Goal: Transaction & Acquisition: Purchase product/service

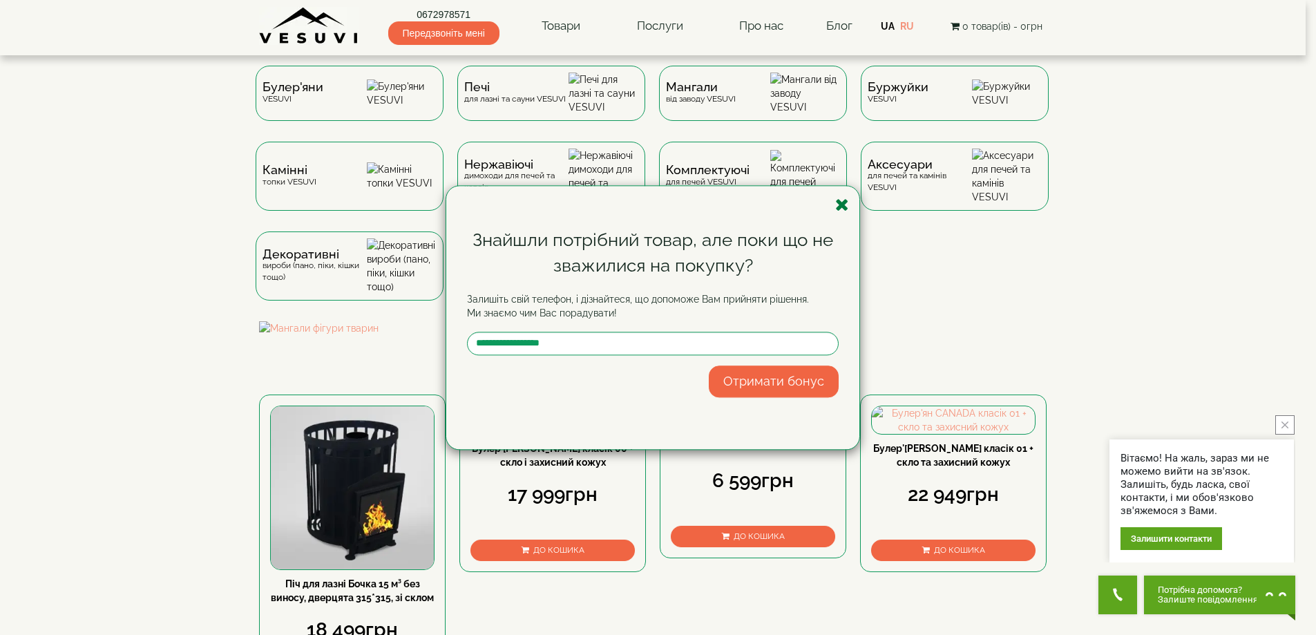
click at [845, 205] on icon "button" at bounding box center [842, 204] width 14 height 17
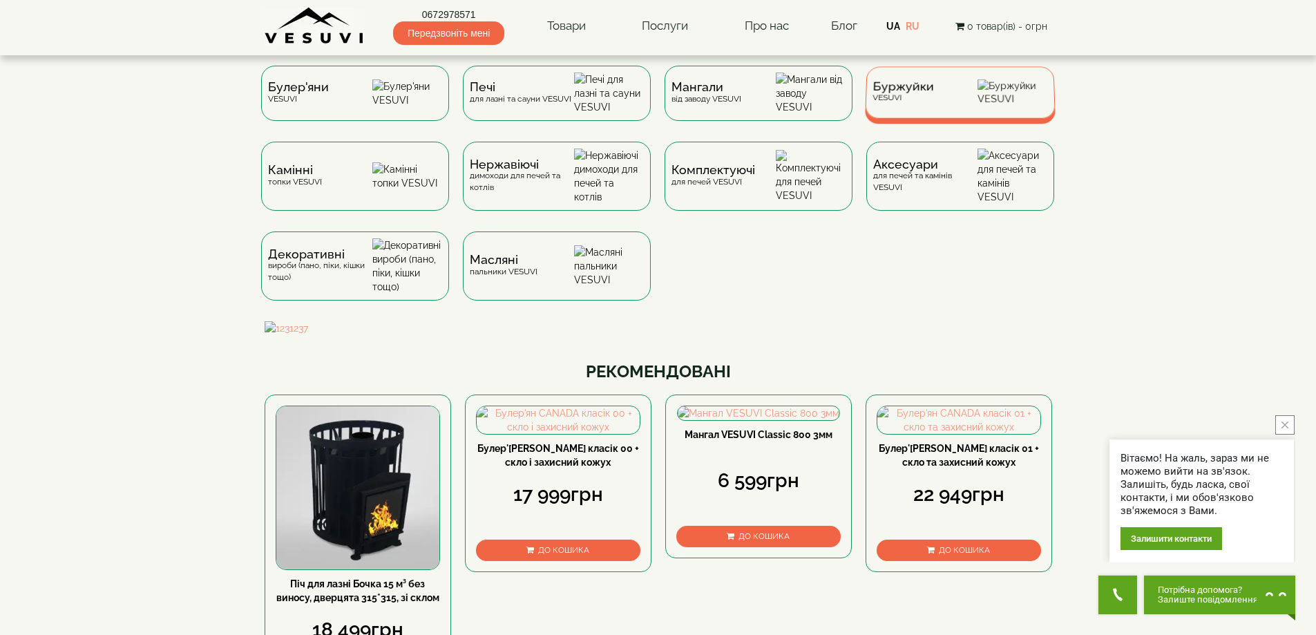
click at [904, 92] on span "Буржуйки" at bounding box center [902, 87] width 61 height 10
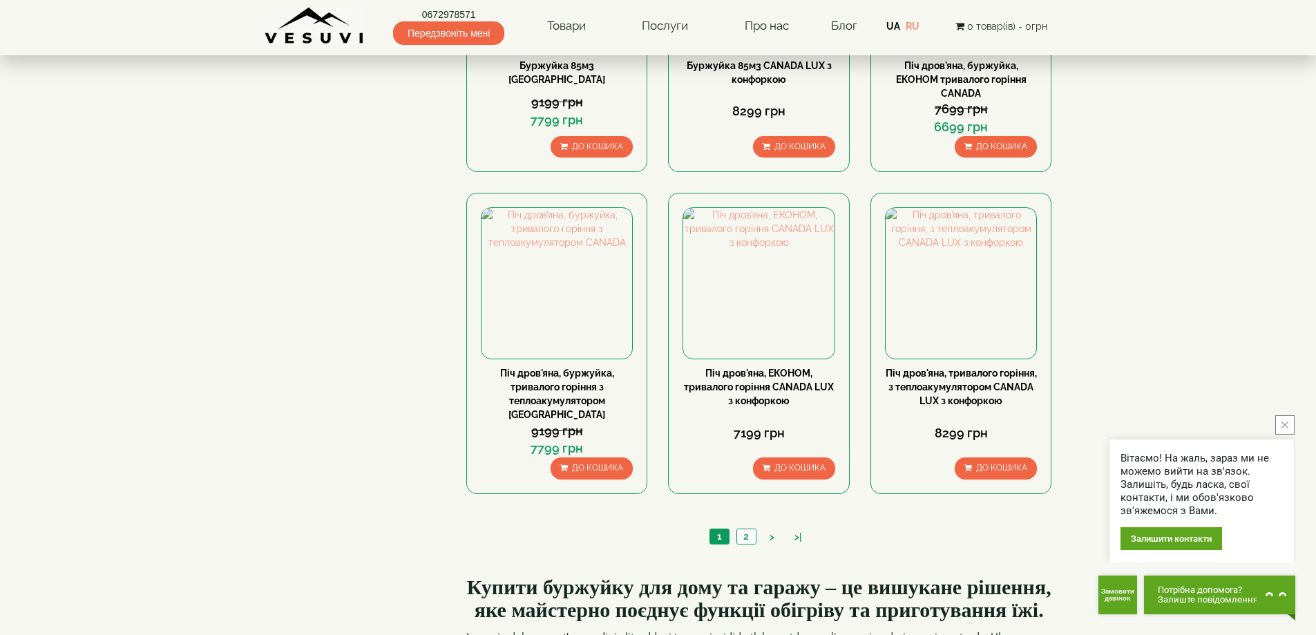
scroll to position [1243, 0]
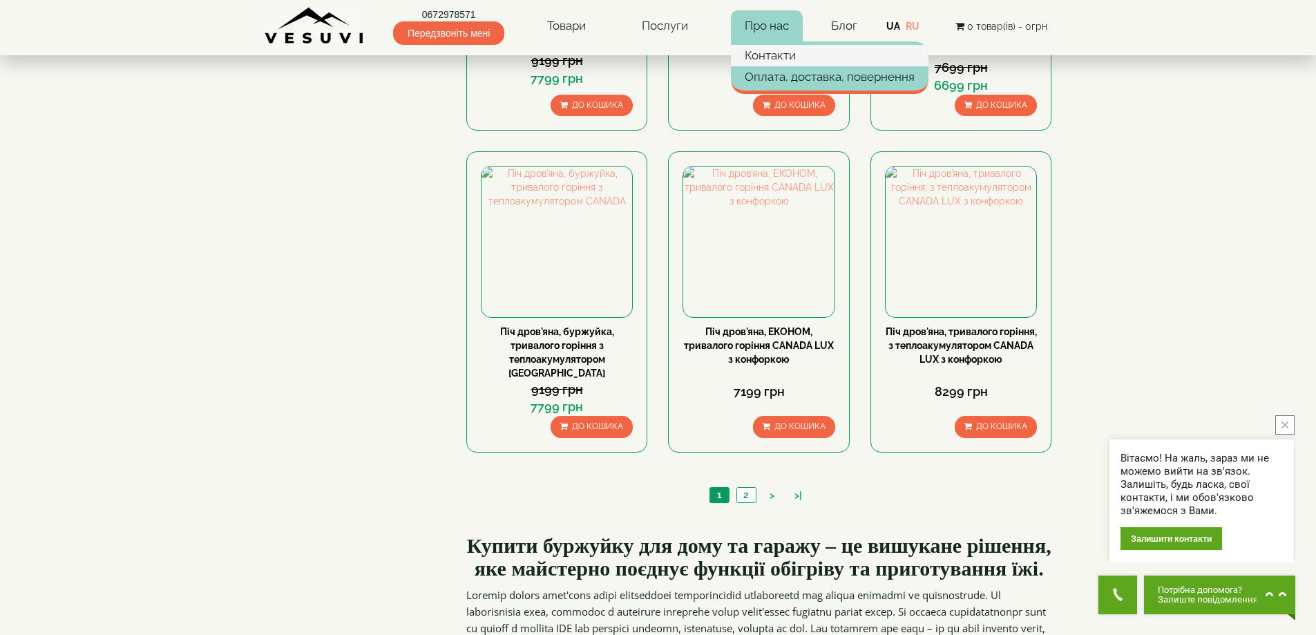
click at [787, 55] on link "Контакти" at bounding box center [830, 55] width 198 height 21
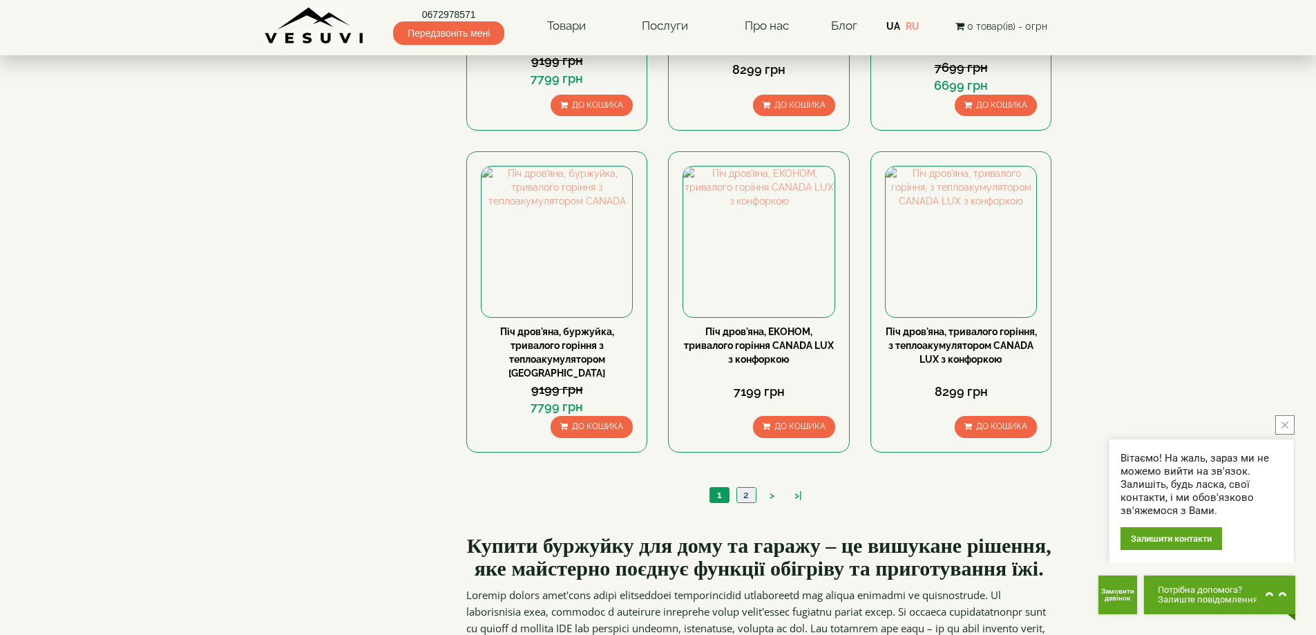
click at [744, 488] on link "2" at bounding box center [745, 495] width 19 height 15
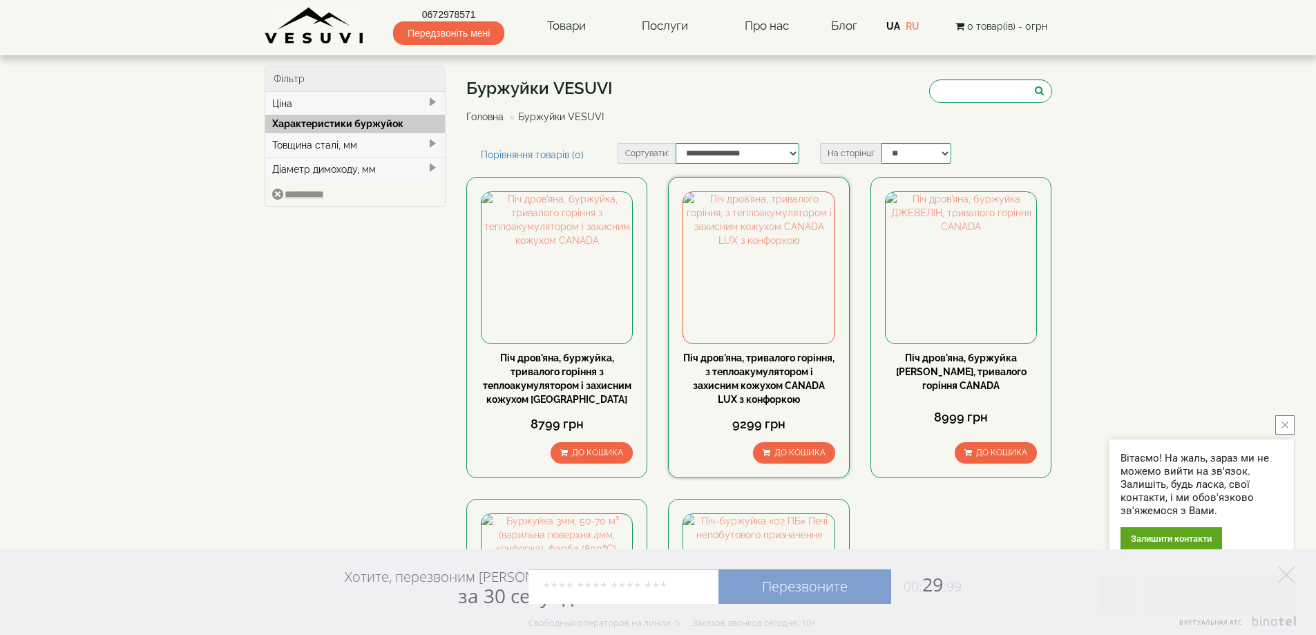
click at [749, 375] on link "Піч дров'яна, тривалого горіння, з теплоакумулятором і захисним кожухом CANADA …" at bounding box center [758, 378] width 151 height 52
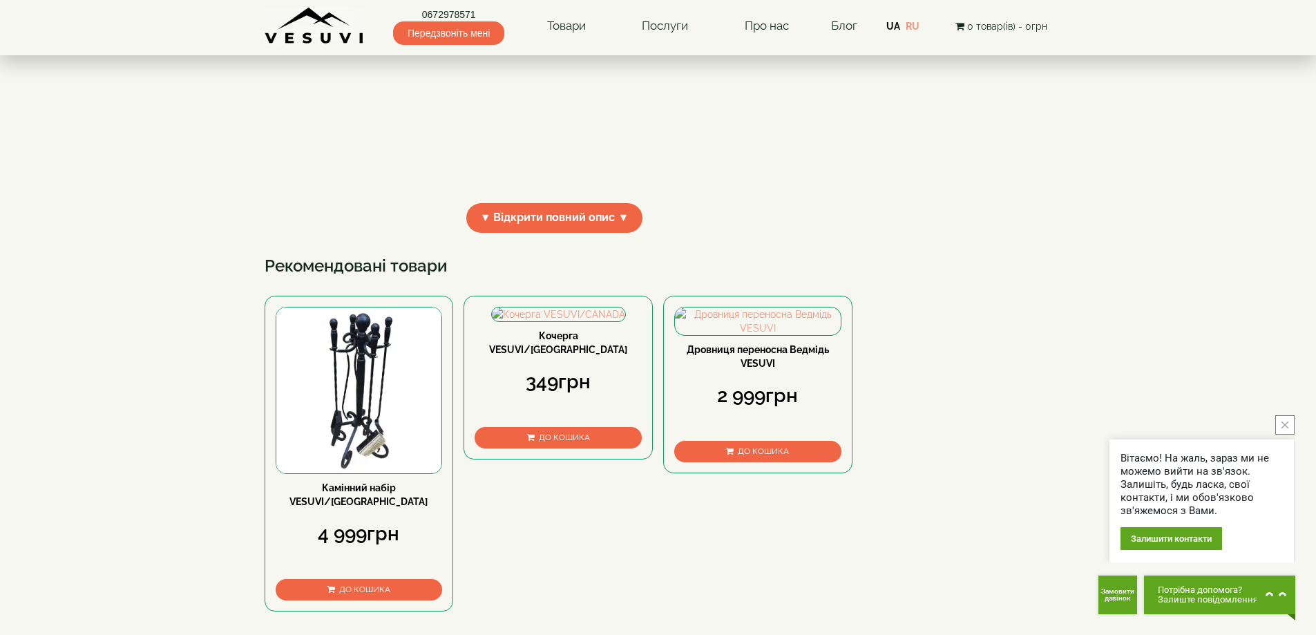
scroll to position [483, 0]
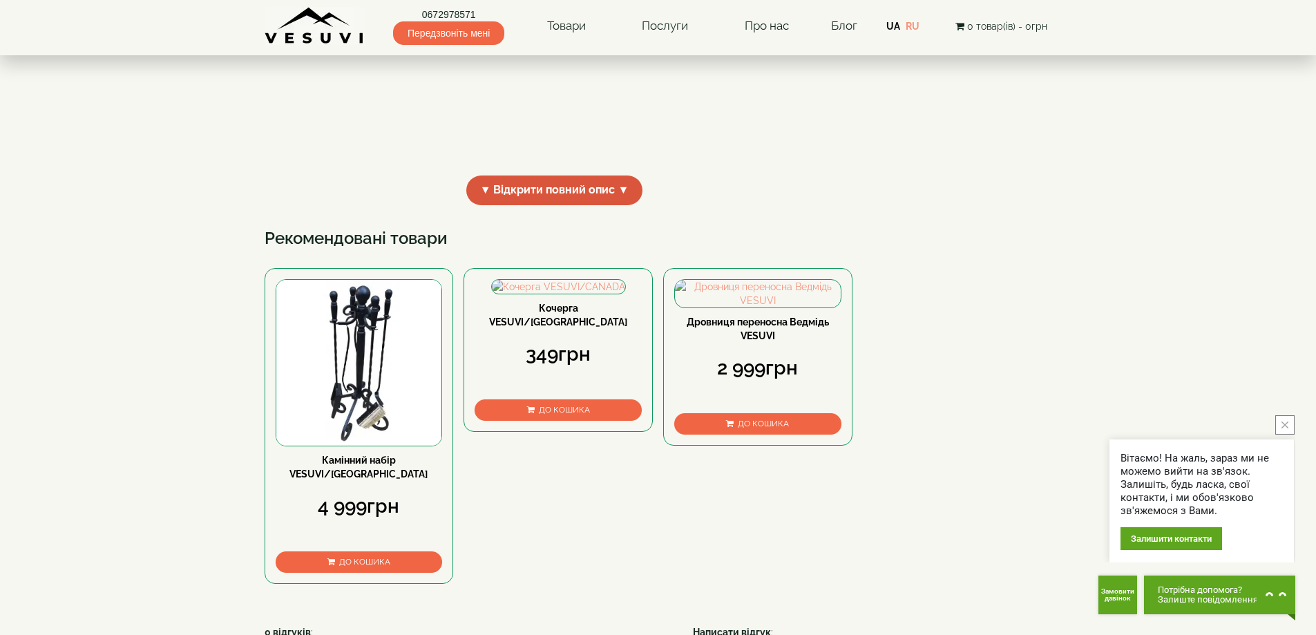
click at [515, 205] on span "▼ Відкрити повний опис ▼" at bounding box center [554, 190] width 177 height 30
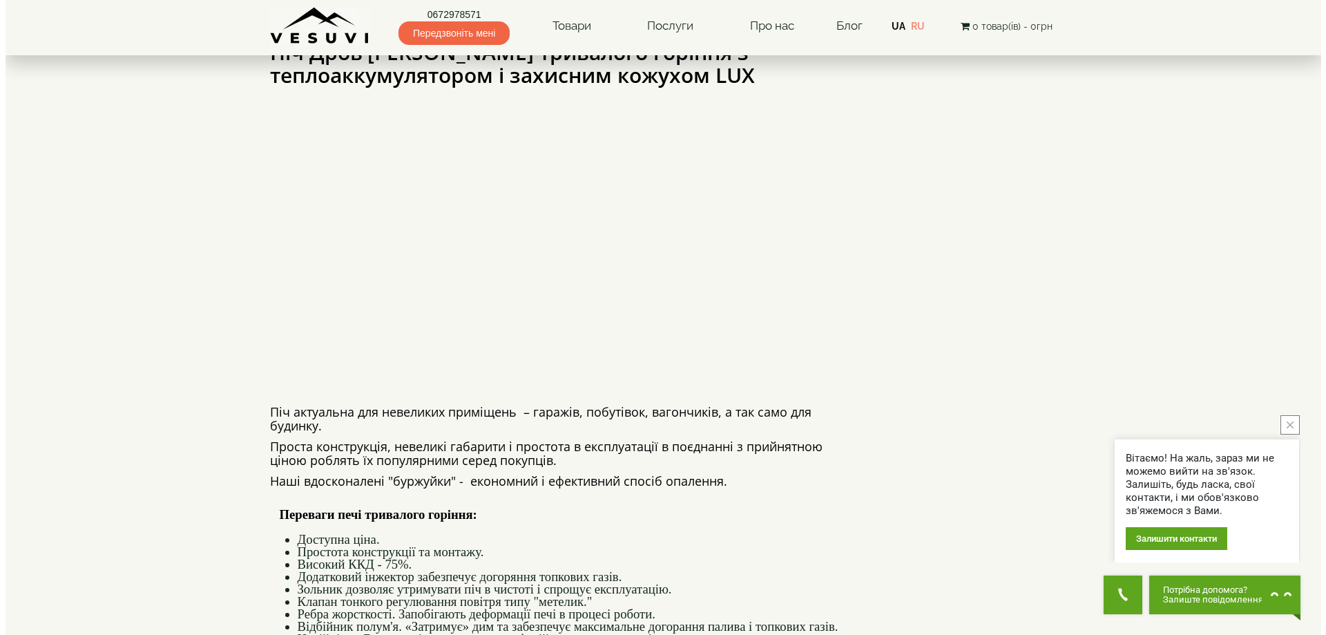
scroll to position [0, 0]
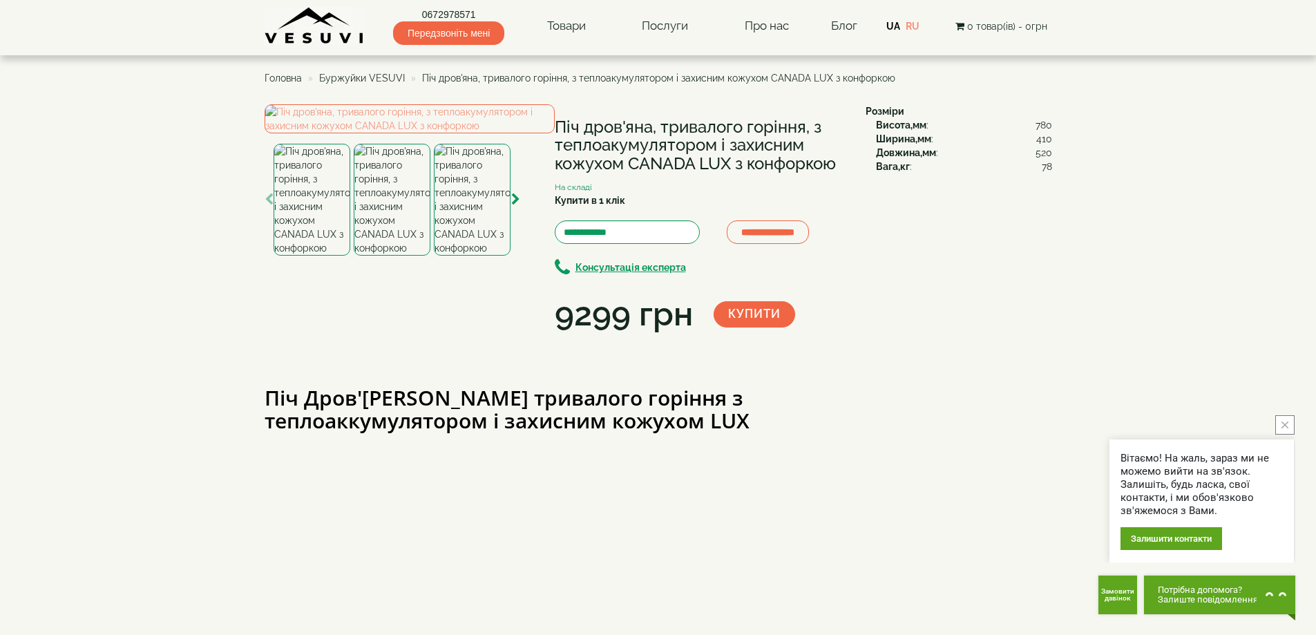
click at [486, 256] on img at bounding box center [472, 200] width 77 height 112
click at [416, 133] on img at bounding box center [410, 118] width 290 height 29
